Goal: Find specific page/section: Find specific page/section

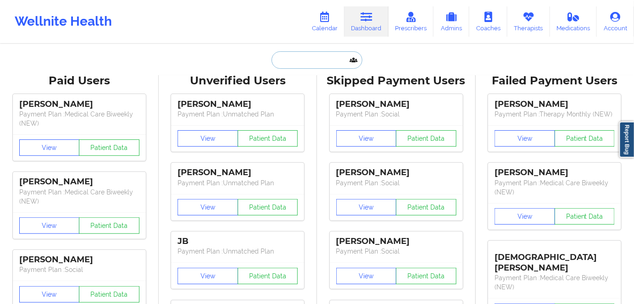
click at [324, 56] on input "text" at bounding box center [317, 59] width 91 height 17
paste input "[EMAIL_ADDRESS][DOMAIN_NAME]"
type input "[EMAIL_ADDRESS][DOMAIN_NAME]"
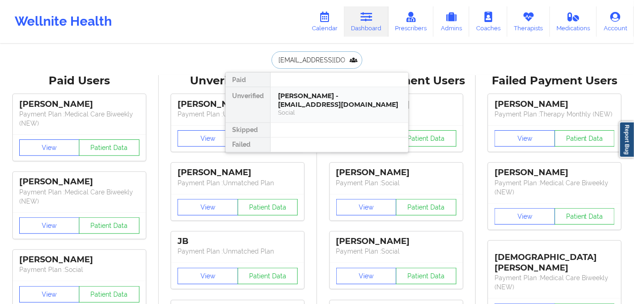
click at [337, 97] on div "[PERSON_NAME] - [EMAIL_ADDRESS][DOMAIN_NAME]" at bounding box center [339, 100] width 123 height 17
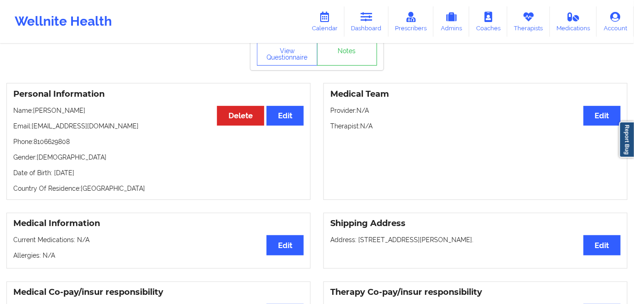
scroll to position [41, 0]
click at [118, 173] on p "Date of Birth: [DEMOGRAPHIC_DATA]" at bounding box center [158, 173] width 291 height 9
click at [117, 174] on p "Date of Birth: [DEMOGRAPHIC_DATA]" at bounding box center [158, 173] width 291 height 9
drag, startPoint x: 85, startPoint y: 153, endPoint x: 103, endPoint y: 161, distance: 18.9
click at [85, 153] on div "Personal Information Edit Delete Name: [PERSON_NAME] Email: [EMAIL_ADDRESS][DOM…" at bounding box center [158, 142] width 304 height 117
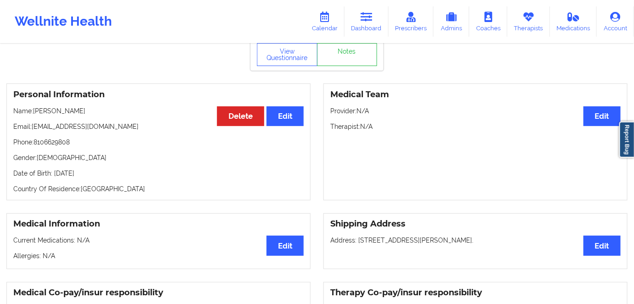
click at [118, 175] on p "Date of Birth: [DEMOGRAPHIC_DATA]" at bounding box center [158, 173] width 291 height 9
drag, startPoint x: 118, startPoint y: 175, endPoint x: 127, endPoint y: 178, distance: 8.6
click at [118, 175] on p "Date of Birth: [DEMOGRAPHIC_DATA]" at bounding box center [158, 173] width 291 height 9
copy p "2003"
drag, startPoint x: 73, startPoint y: 113, endPoint x: 36, endPoint y: 113, distance: 37.6
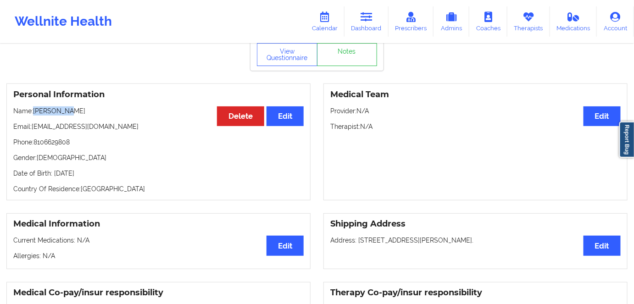
click at [36, 113] on p "Name: [PERSON_NAME]" at bounding box center [158, 111] width 291 height 9
copy p "[PERSON_NAME]"
click at [295, 48] on button "View Questionnaire" at bounding box center [287, 54] width 61 height 23
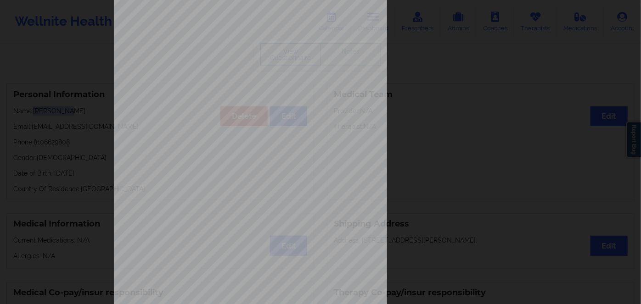
scroll to position [133, 0]
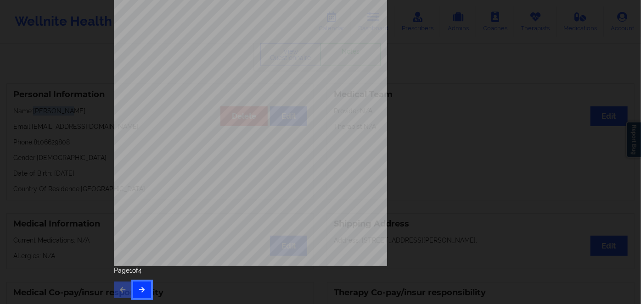
drag, startPoint x: 136, startPoint y: 290, endPoint x: 140, endPoint y: 286, distance: 5.6
click at [140, 287] on icon "button" at bounding box center [142, 290] width 8 height 6
click at [140, 286] on button "button" at bounding box center [142, 290] width 18 height 17
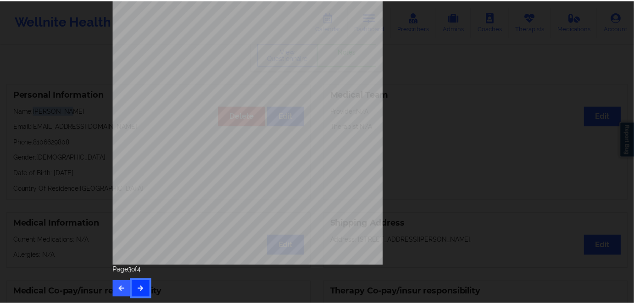
scroll to position [0, 0]
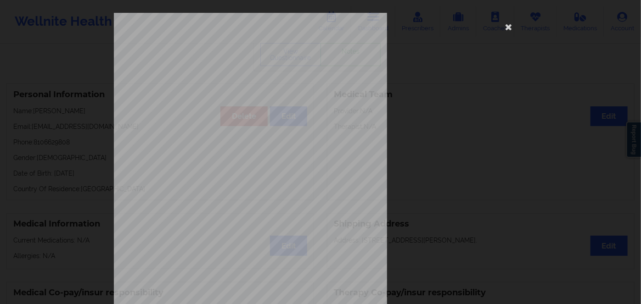
click at [224, 67] on div "commercial Insurance Member ID for patient 120857850 Insurance company name det…" at bounding box center [320, 206] width 413 height 387
click at [228, 72] on span "120857850" at bounding box center [219, 71] width 21 height 4
click at [221, 72] on span "120857850" at bounding box center [219, 71] width 21 height 4
click at [219, 71] on span "120857850" at bounding box center [219, 71] width 21 height 4
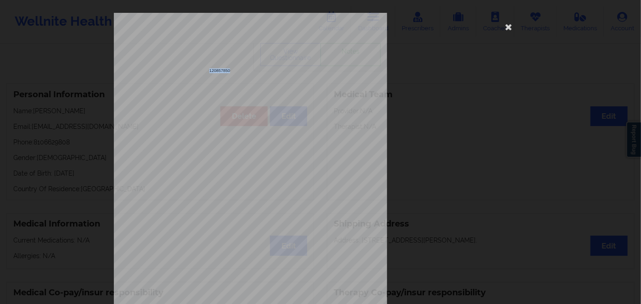
copy span "120857850"
click at [509, 24] on icon at bounding box center [508, 26] width 15 height 15
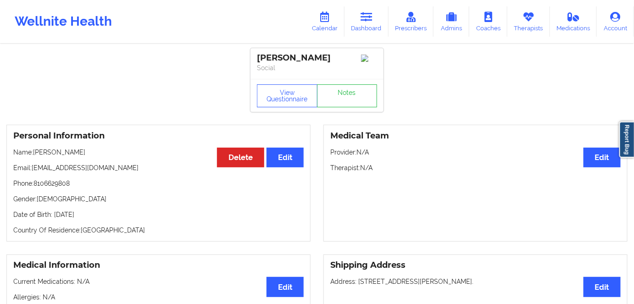
click at [121, 218] on p "Date of Birth: [DEMOGRAPHIC_DATA]" at bounding box center [158, 214] width 291 height 9
copy p "2003"
drag, startPoint x: 74, startPoint y: 152, endPoint x: 45, endPoint y: 148, distance: 29.2
click at [34, 146] on div "Personal Information Edit Delete Name: [PERSON_NAME] Email: [EMAIL_ADDRESS][DOM…" at bounding box center [158, 183] width 304 height 117
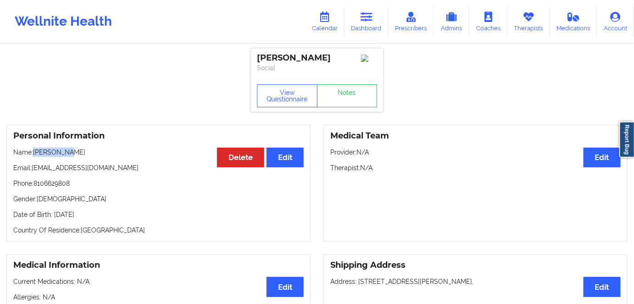
copy p "[PERSON_NAME]"
drag, startPoint x: 136, startPoint y: 212, endPoint x: 57, endPoint y: 211, distance: 78.5
click at [56, 211] on div "Personal Information Edit Delete Name: [PERSON_NAME] Email: [EMAIL_ADDRESS][DOM…" at bounding box center [158, 183] width 304 height 117
copy p "[DATE]"
click at [129, 224] on div "Personal Information Edit Delete Name: [PERSON_NAME] Email: [EMAIL_ADDRESS][DOM…" at bounding box center [158, 183] width 304 height 117
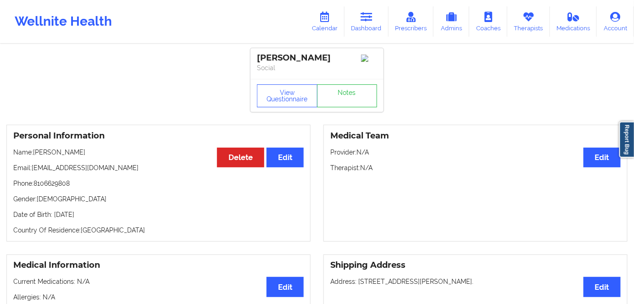
drag, startPoint x: 126, startPoint y: 210, endPoint x: 52, endPoint y: 213, distance: 73.5
click at [52, 213] on div "Personal Information Edit Delete Name: [PERSON_NAME] Email: [EMAIL_ADDRESS][DOM…" at bounding box center [158, 183] width 304 height 117
copy p "[DATE]"
click at [366, 19] on icon at bounding box center [367, 17] width 12 height 10
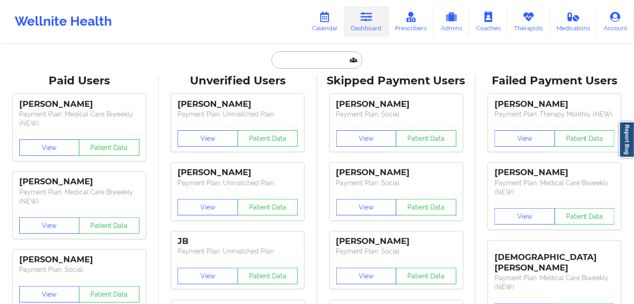
click at [331, 58] on input "text" at bounding box center [317, 59] width 91 height 17
paste input "[EMAIL_ADDRESS][DOMAIN_NAME]"
type input "[EMAIL_ADDRESS][DOMAIN_NAME]"
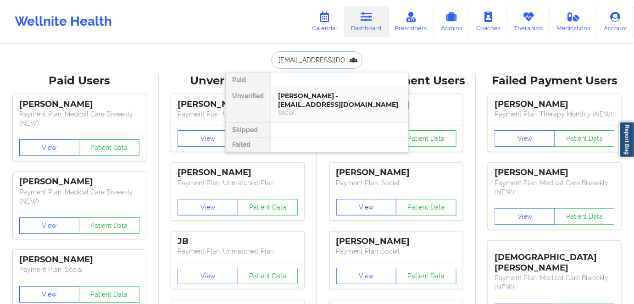
click at [328, 98] on div "[PERSON_NAME] - [EMAIL_ADDRESS][DOMAIN_NAME]" at bounding box center [339, 100] width 123 height 17
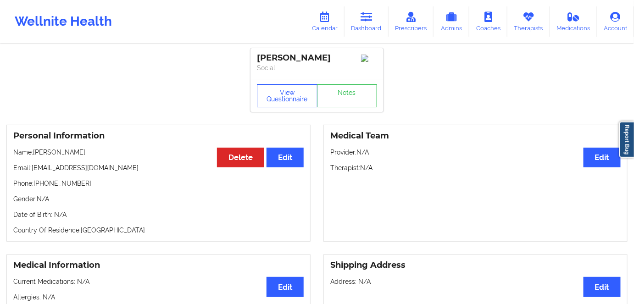
click at [295, 92] on button "View Questionnaire" at bounding box center [287, 95] width 61 height 23
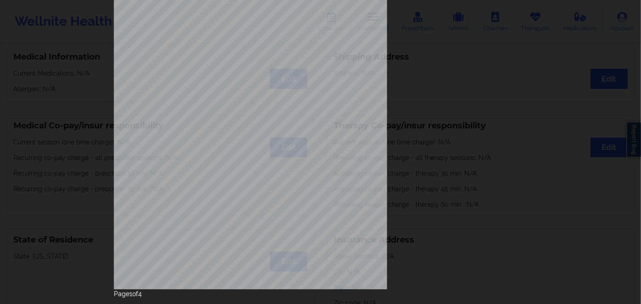
scroll to position [133, 0]
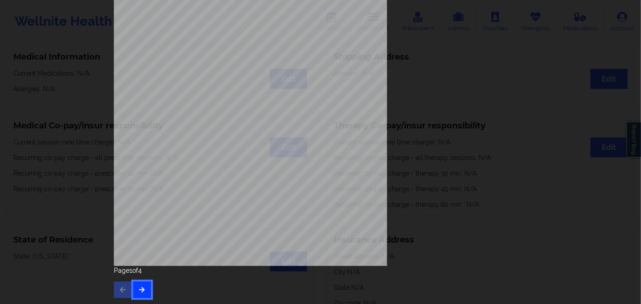
click at [140, 288] on icon "button" at bounding box center [142, 290] width 8 height 6
click at [146, 292] on button "button" at bounding box center [142, 290] width 18 height 17
